Goal: Task Accomplishment & Management: Manage account settings

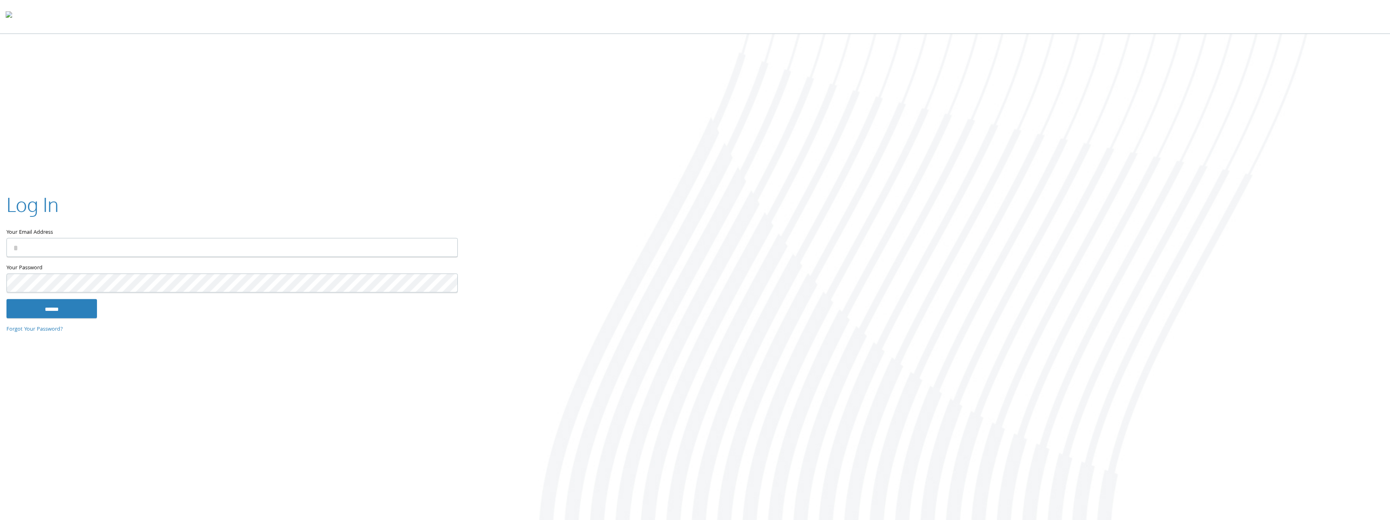
click at [0, 520] on com-1password-button at bounding box center [0, 522] width 0 height 0
click at [380, 249] on input "Your Email Address" at bounding box center [231, 247] width 451 height 19
click at [0, 520] on com-1password-button at bounding box center [0, 522] width 0 height 0
type input "**********"
